Goal: Task Accomplishment & Management: Manage account settings

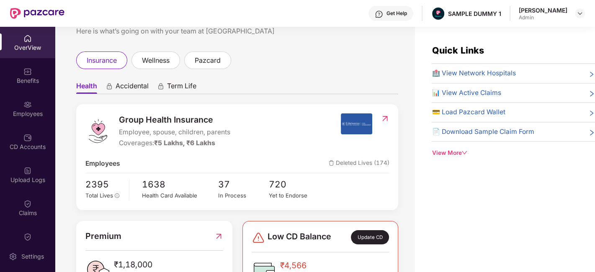
scroll to position [26, 0]
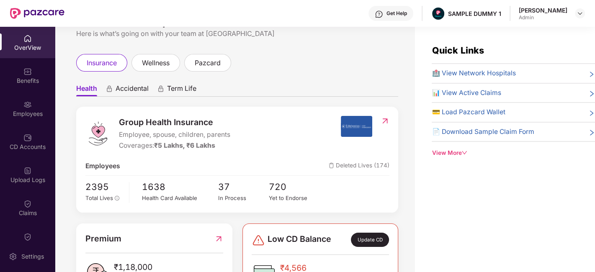
click at [130, 89] on span "Accidental" at bounding box center [132, 90] width 33 height 12
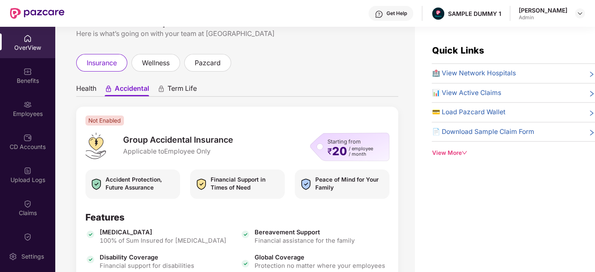
click at [178, 94] on span "Term Life" at bounding box center [182, 90] width 29 height 12
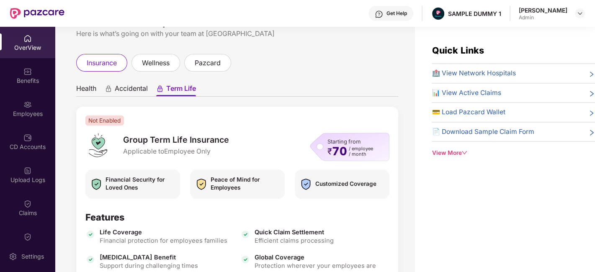
click at [92, 87] on span "Health" at bounding box center [86, 90] width 20 height 12
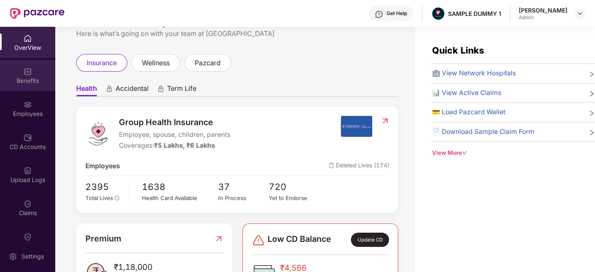
click at [28, 72] on img at bounding box center [27, 71] width 8 height 8
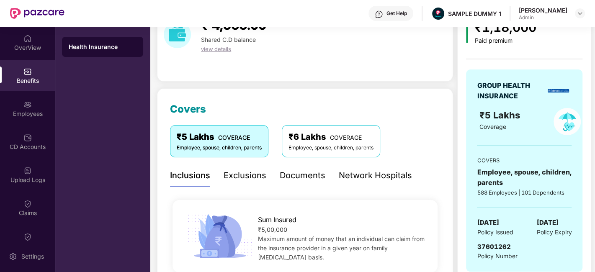
scroll to position [52, 0]
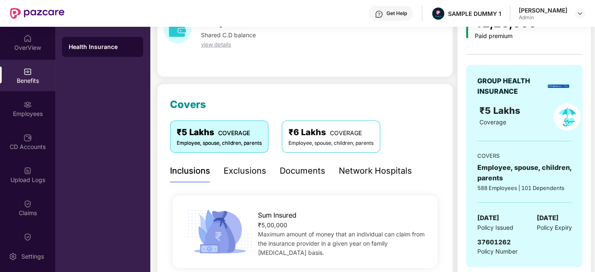
click at [239, 174] on div "Exclusions" at bounding box center [245, 171] width 43 height 13
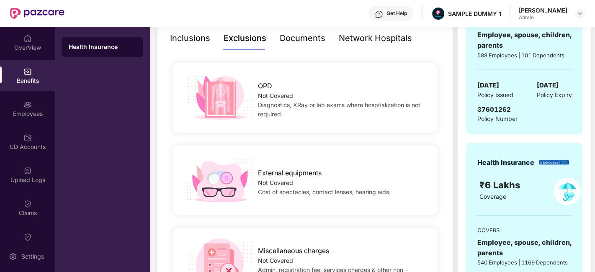
scroll to position [185, 0]
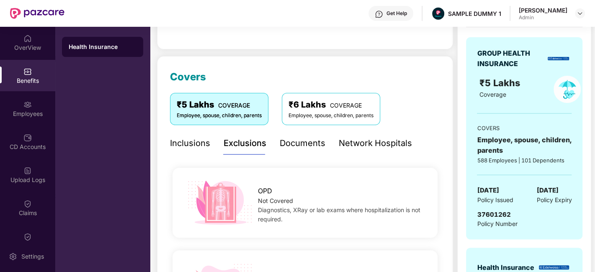
click at [287, 141] on div "Documents" at bounding box center [303, 143] width 46 height 13
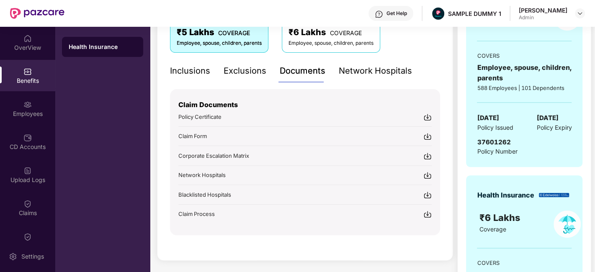
scroll to position [152, 0]
click at [379, 72] on div "Network Hospitals" at bounding box center [375, 70] width 73 height 13
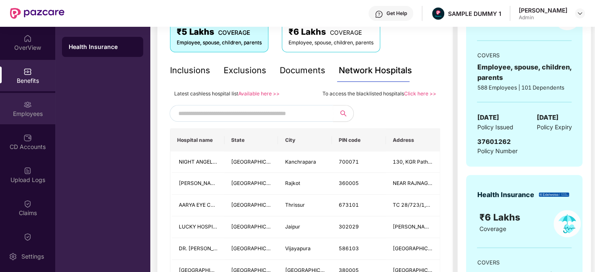
click at [33, 111] on div "Employees" at bounding box center [27, 114] width 55 height 8
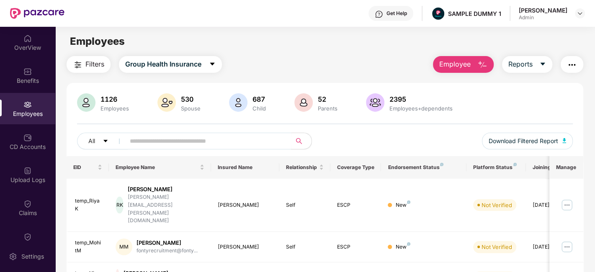
click at [480, 61] on img "button" at bounding box center [483, 65] width 10 height 10
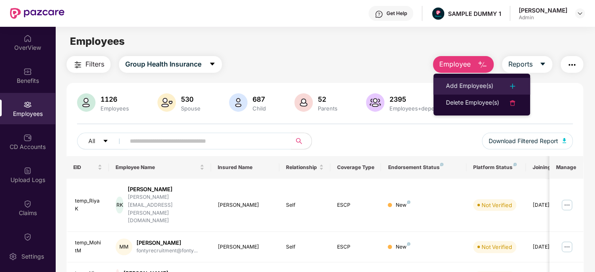
click at [466, 82] on div "Add Employee(s)" at bounding box center [469, 86] width 47 height 10
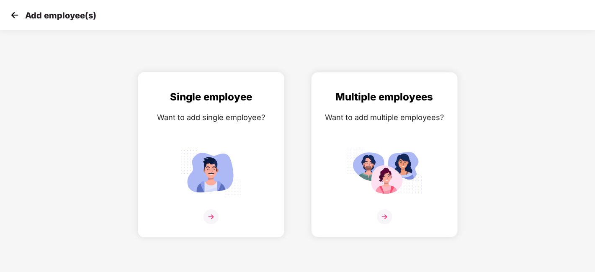
click at [187, 101] on div "Single employee" at bounding box center [211, 97] width 129 height 16
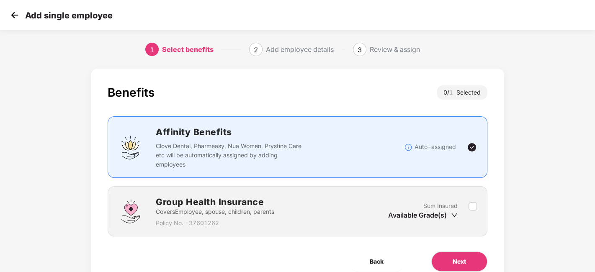
scroll to position [36, 0]
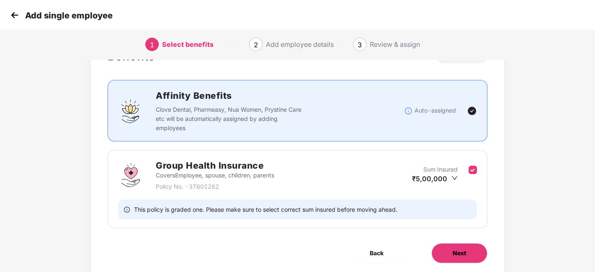
click at [460, 249] on span "Next" at bounding box center [459, 253] width 13 height 9
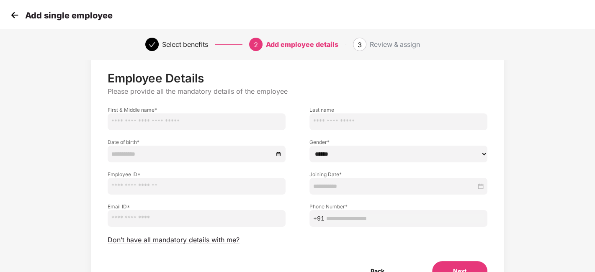
scroll to position [33, 0]
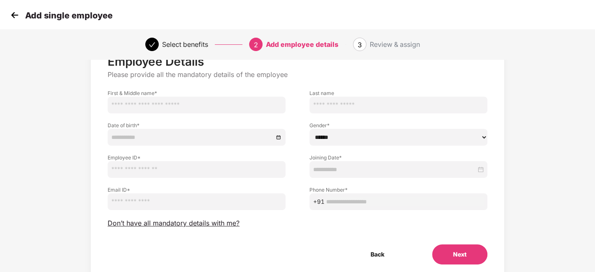
click at [15, 13] on img at bounding box center [14, 15] width 13 height 13
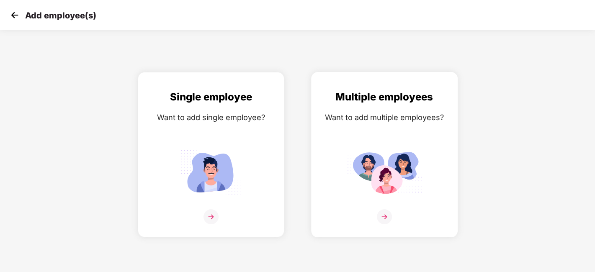
click at [406, 128] on div "Multiple employees Want to add multiple employees?" at bounding box center [384, 162] width 129 height 146
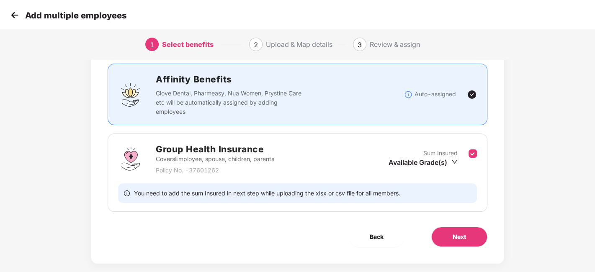
scroll to position [59, 0]
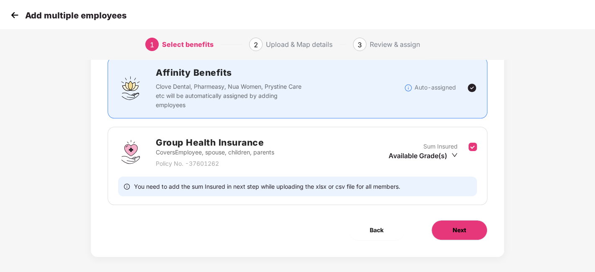
click at [470, 224] on button "Next" at bounding box center [460, 230] width 56 height 20
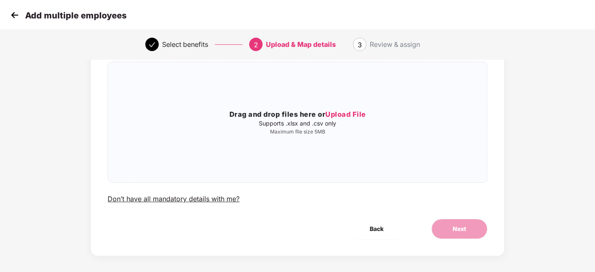
scroll to position [0, 0]
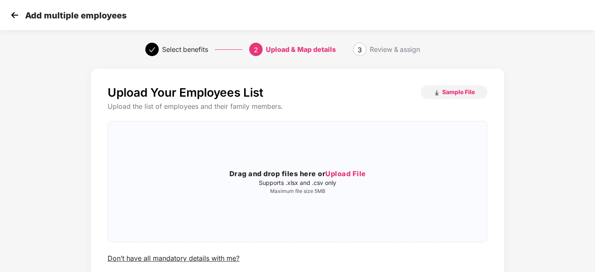
click at [13, 19] on img at bounding box center [14, 15] width 13 height 13
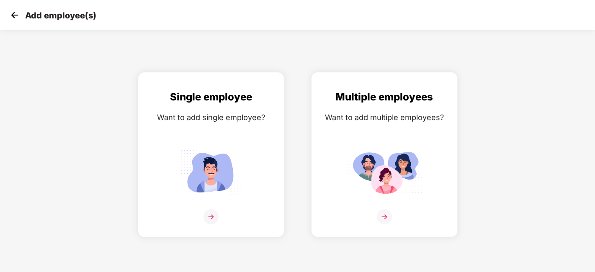
click at [13, 19] on img at bounding box center [14, 15] width 13 height 13
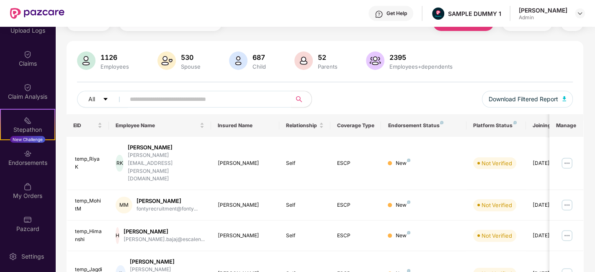
scroll to position [152, 0]
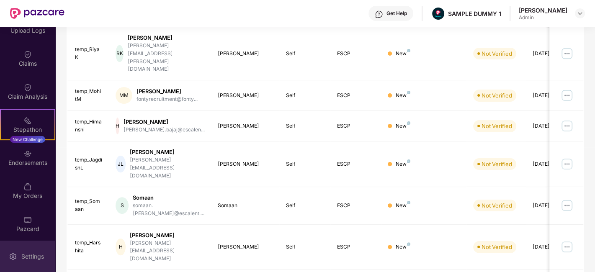
click at [39, 256] on div "Settings" at bounding box center [33, 257] width 28 height 8
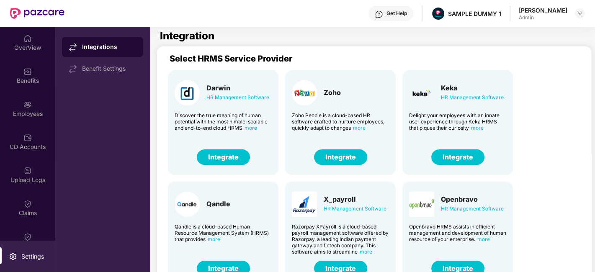
click at [462, 155] on button "Integrate" at bounding box center [458, 158] width 53 height 16
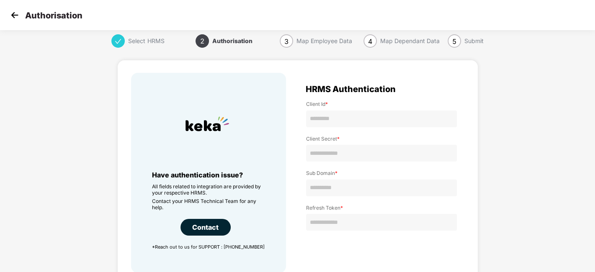
click at [13, 13] on img at bounding box center [14, 15] width 13 height 13
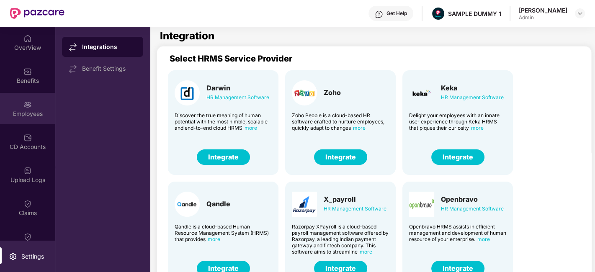
click at [23, 116] on div "Employees" at bounding box center [27, 114] width 55 height 8
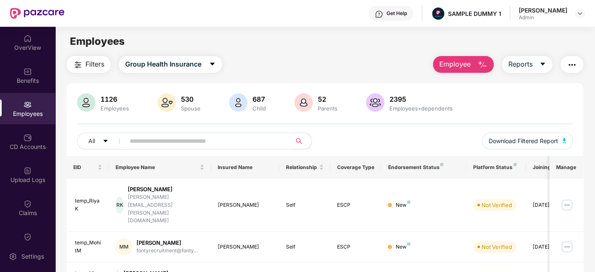
click at [574, 65] on img "button" at bounding box center [572, 65] width 10 height 10
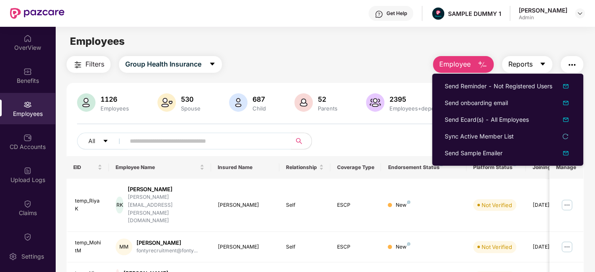
click at [514, 65] on span "Reports" at bounding box center [521, 64] width 24 height 10
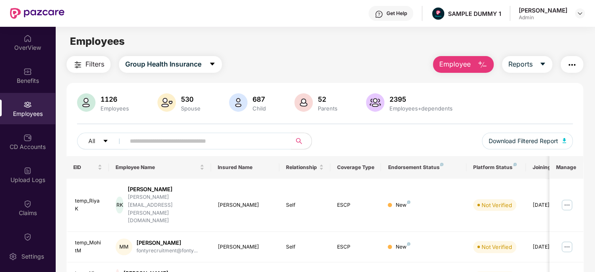
click at [572, 64] on img "button" at bounding box center [572, 65] width 10 height 10
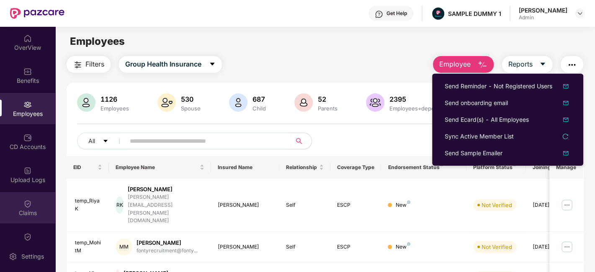
click at [29, 210] on div "Claims" at bounding box center [27, 213] width 55 height 8
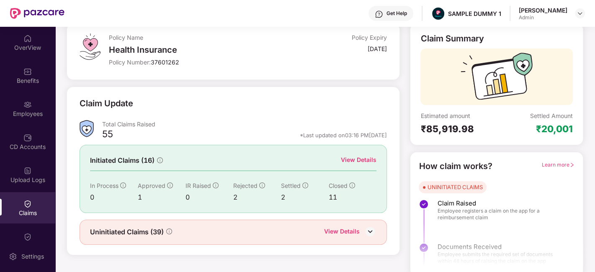
scroll to position [55, 0]
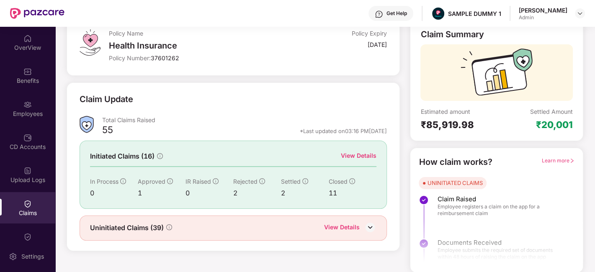
click at [362, 152] on div "View Details" at bounding box center [359, 155] width 36 height 9
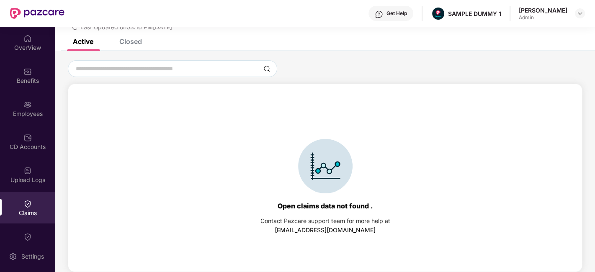
scroll to position [36, 0]
click at [130, 41] on div "Closed" at bounding box center [130, 42] width 23 height 8
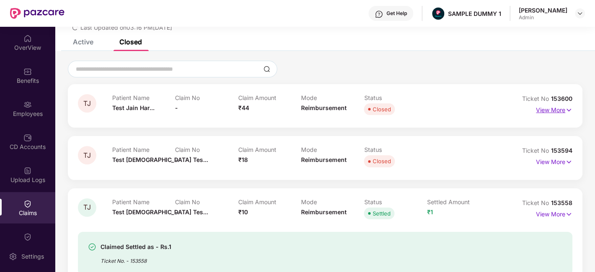
click at [552, 106] on p "View More" at bounding box center [554, 108] width 36 height 11
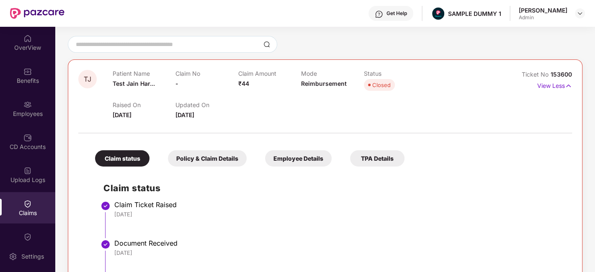
scroll to position [61, 0]
click at [26, 241] on div "Settings" at bounding box center [27, 256] width 55 height 31
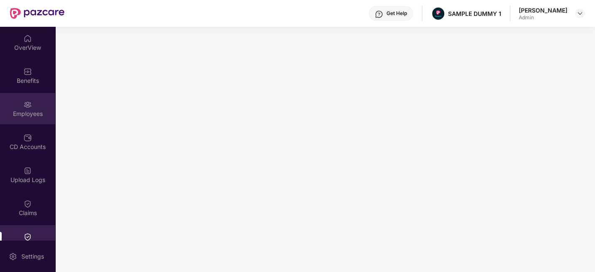
click at [24, 115] on div "Employees" at bounding box center [27, 114] width 55 height 8
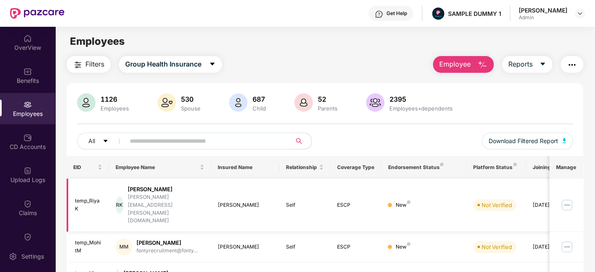
click at [565, 199] on img at bounding box center [567, 205] width 13 height 13
click at [477, 109] on div "1126 Employees 530 Spouse 687 Child 52 Parents 2395 Employees+dependents" at bounding box center [325, 103] width 496 height 20
